Goal: Use online tool/utility: Utilize a website feature to perform a specific function

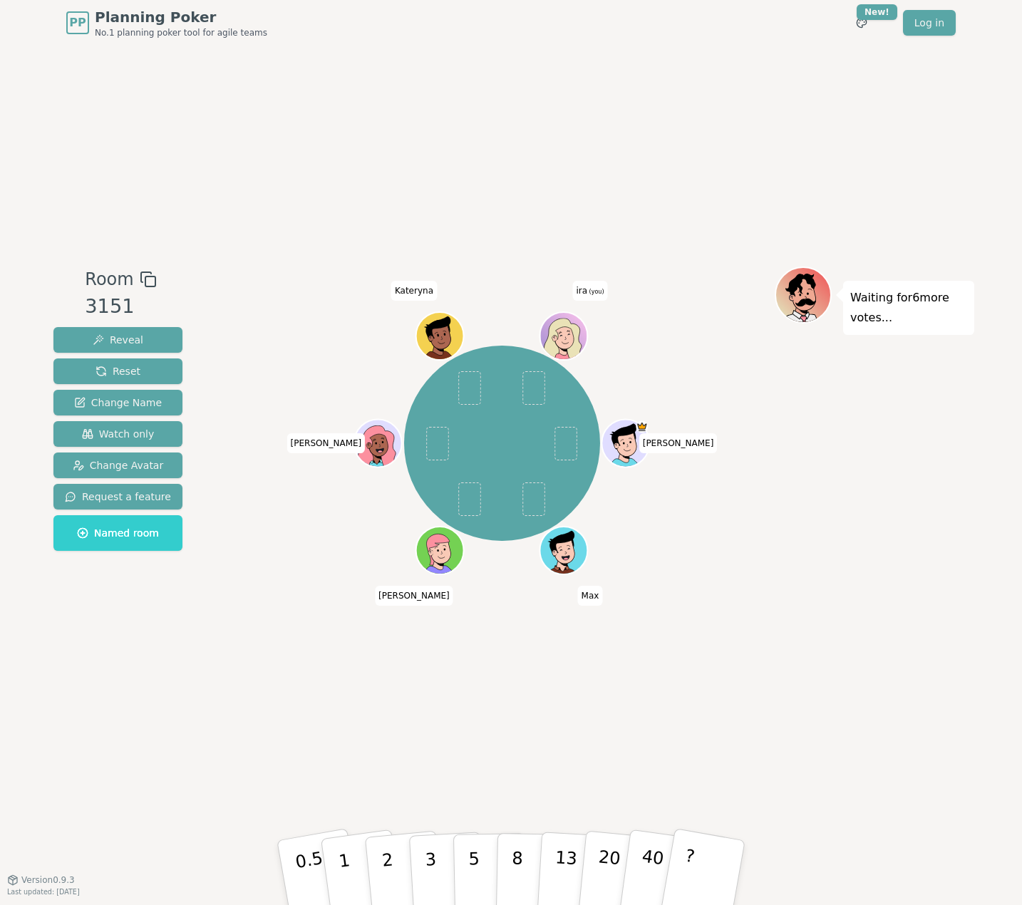
click at [827, 543] on div "Waiting for 6 more votes..." at bounding box center [875, 463] width 200 height 392
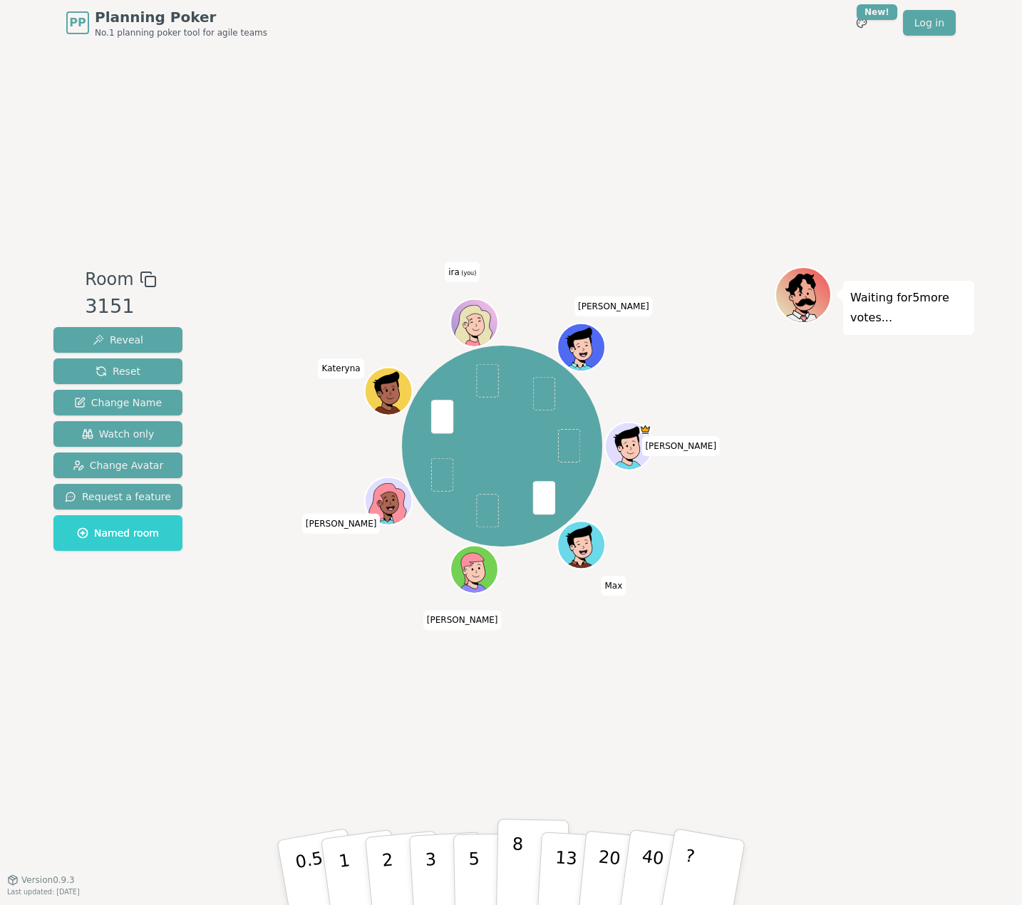
click at [515, 860] on p "8" at bounding box center [517, 872] width 12 height 77
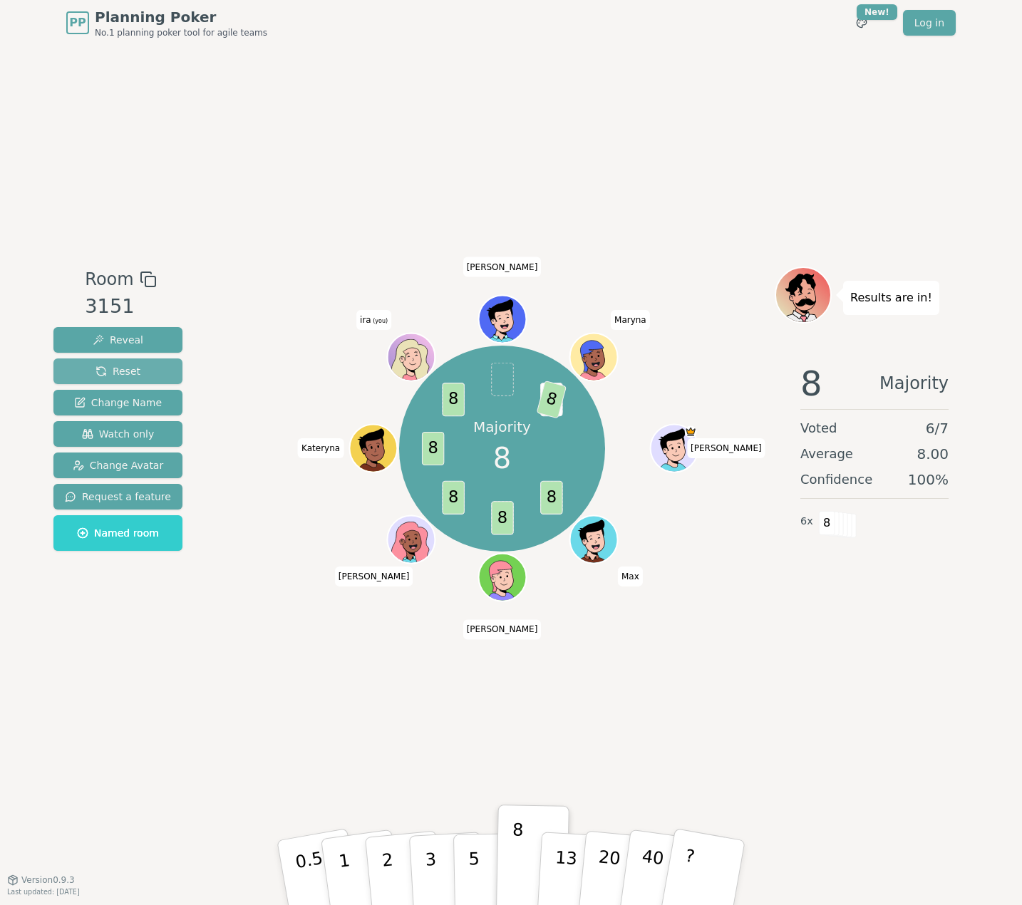
click at [130, 374] on span "Reset" at bounding box center [118, 371] width 45 height 14
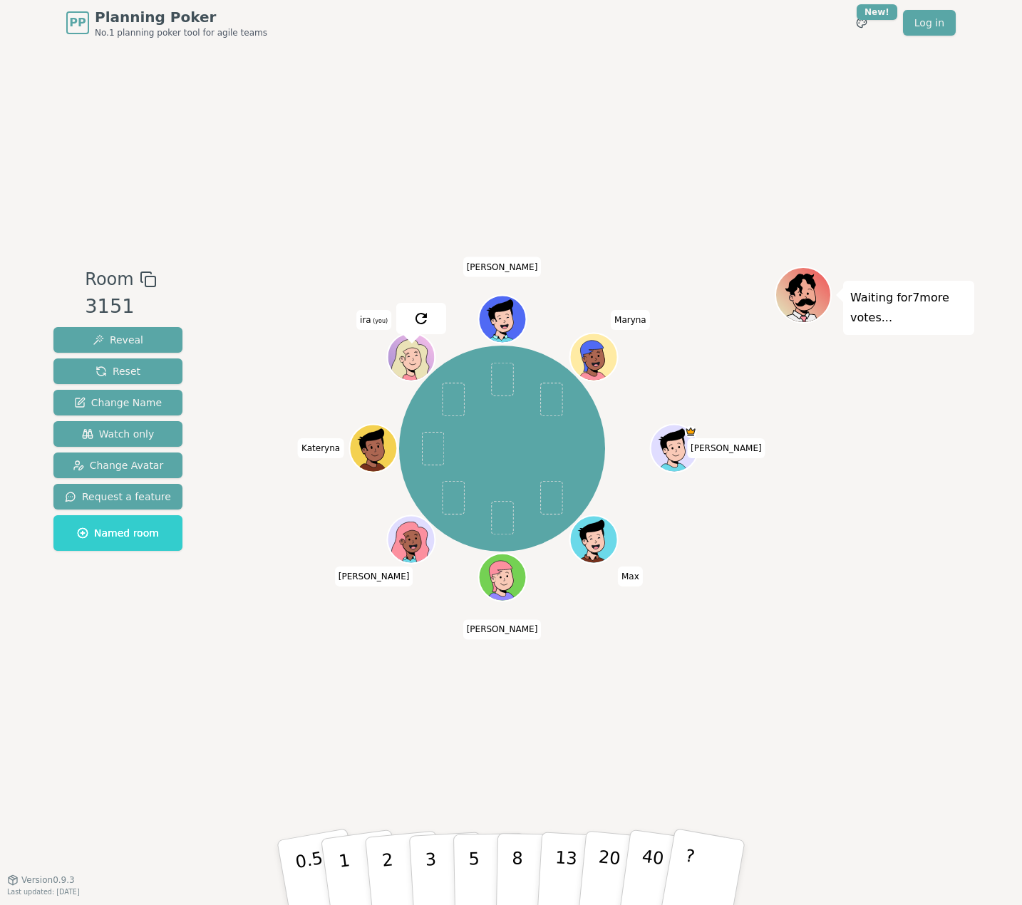
click at [828, 603] on div "Waiting for 7 more votes..." at bounding box center [875, 463] width 200 height 392
click at [427, 868] on p "3" at bounding box center [432, 874] width 16 height 78
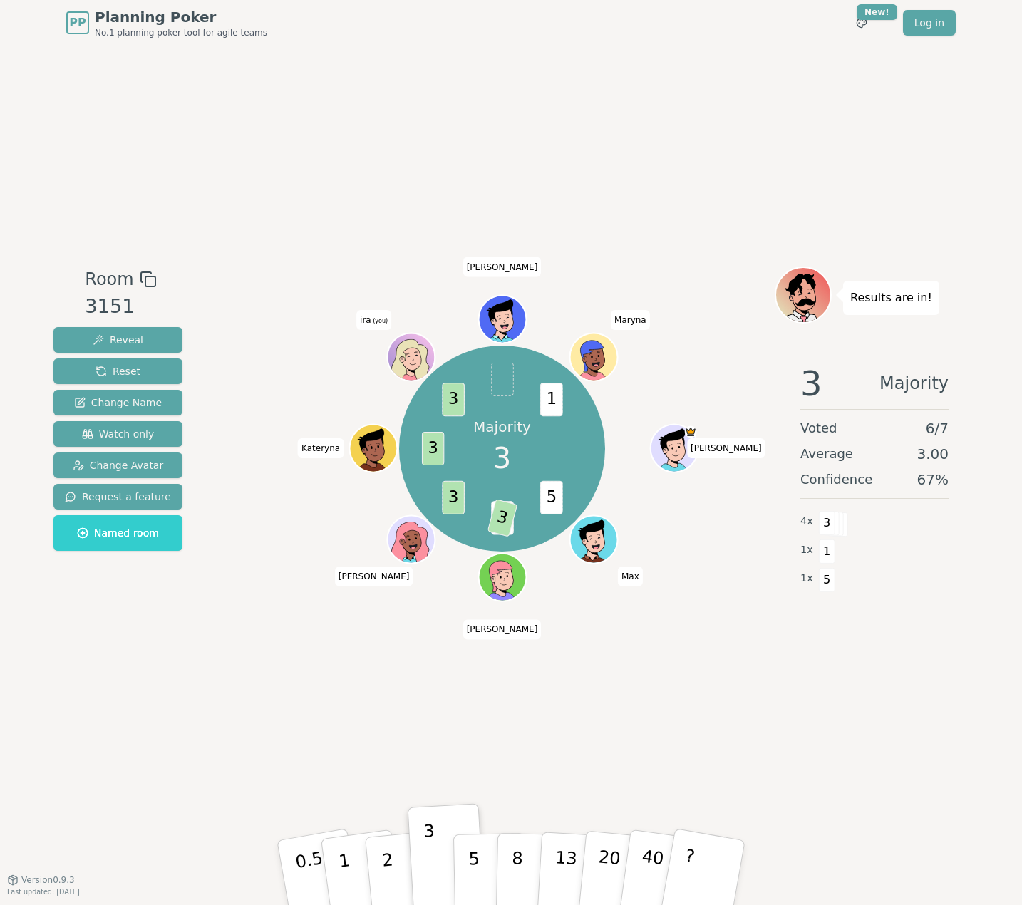
click at [302, 676] on div "Room 3151 Reveal Reset Change Name Watch only Change Avatar Request a feature N…" at bounding box center [511, 463] width 927 height 834
click at [150, 673] on div "Room 3151 Reveal Reset Change Name Watch only Change Avatar Request a feature N…" at bounding box center [511, 463] width 927 height 834
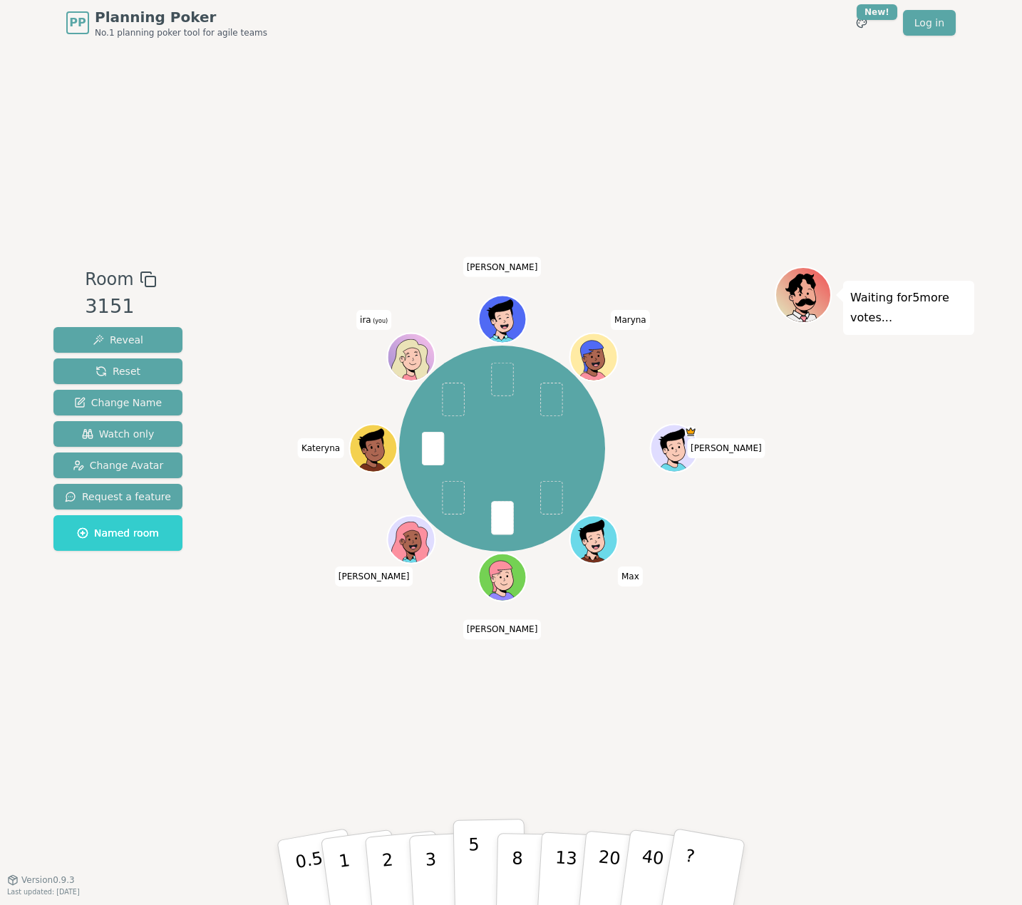
click at [463, 872] on button "5" at bounding box center [489, 873] width 73 height 108
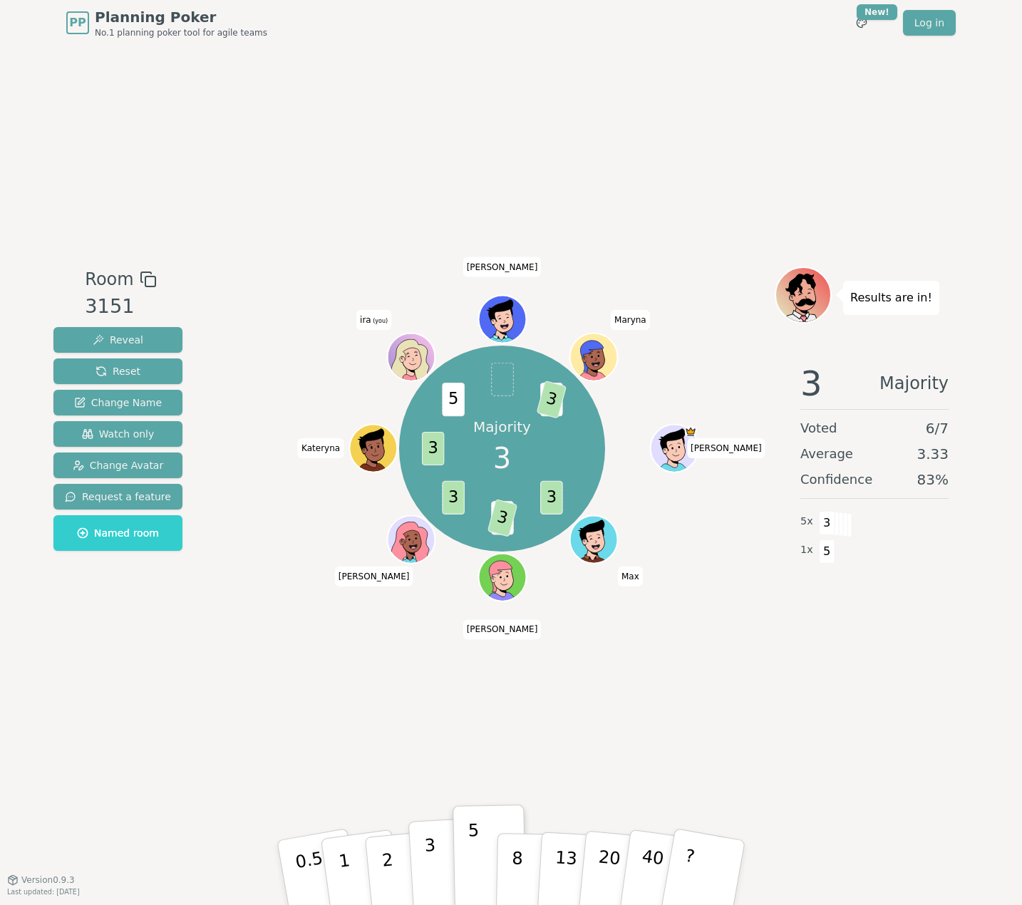
click at [441, 860] on button "3" at bounding box center [447, 872] width 78 height 111
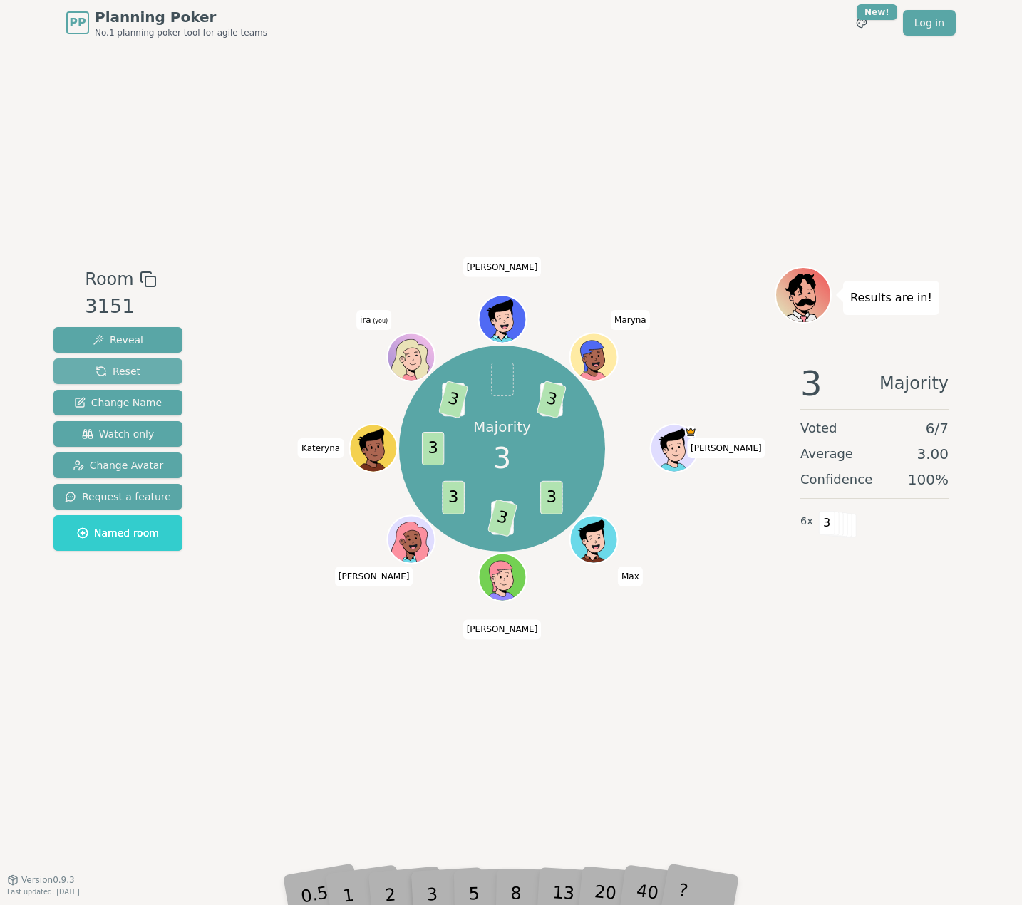
click at [120, 369] on span "Reset" at bounding box center [118, 371] width 45 height 14
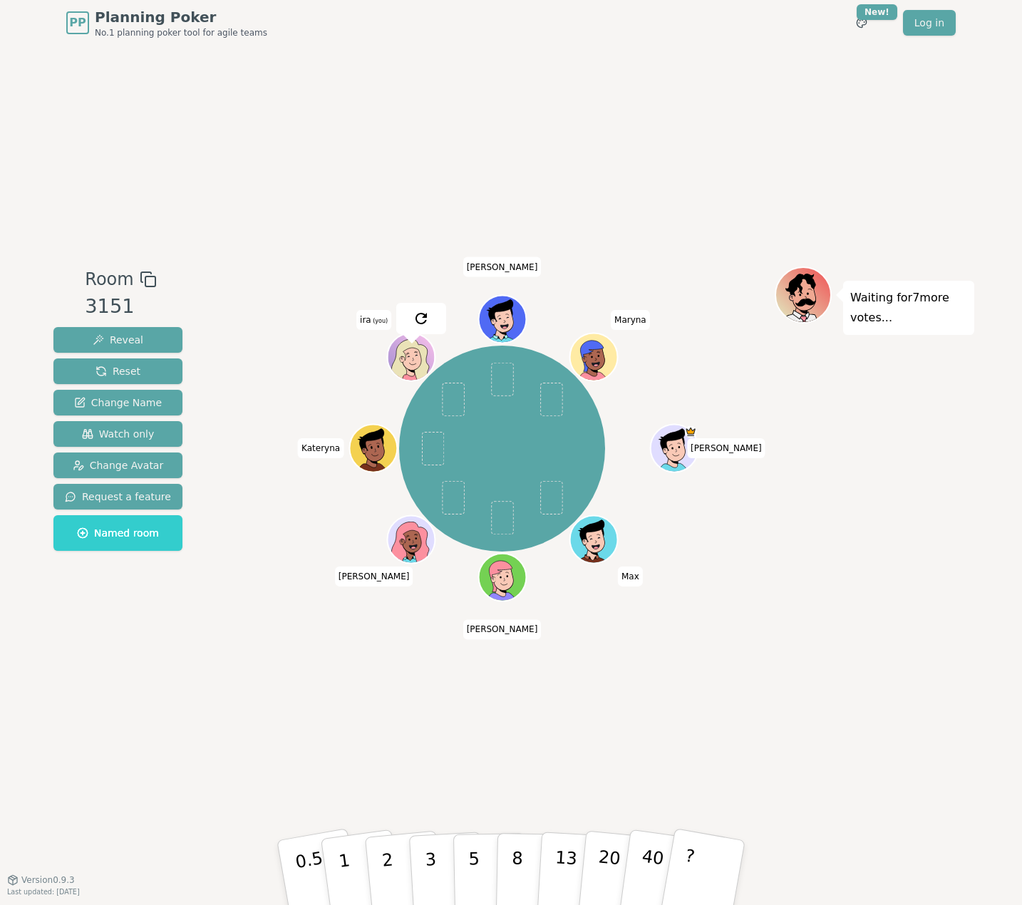
click at [304, 648] on div "[PERSON_NAME] Max [PERSON_NAME] [PERSON_NAME] [PERSON_NAME] ira (you) [PERSON_N…" at bounding box center [501, 463] width 545 height 392
click at [816, 552] on div "Waiting for 7 more votes..." at bounding box center [875, 463] width 200 height 392
click at [853, 586] on div "Waiting for 7 more votes..." at bounding box center [875, 463] width 200 height 392
